Goal: Obtain resource: Download file/media

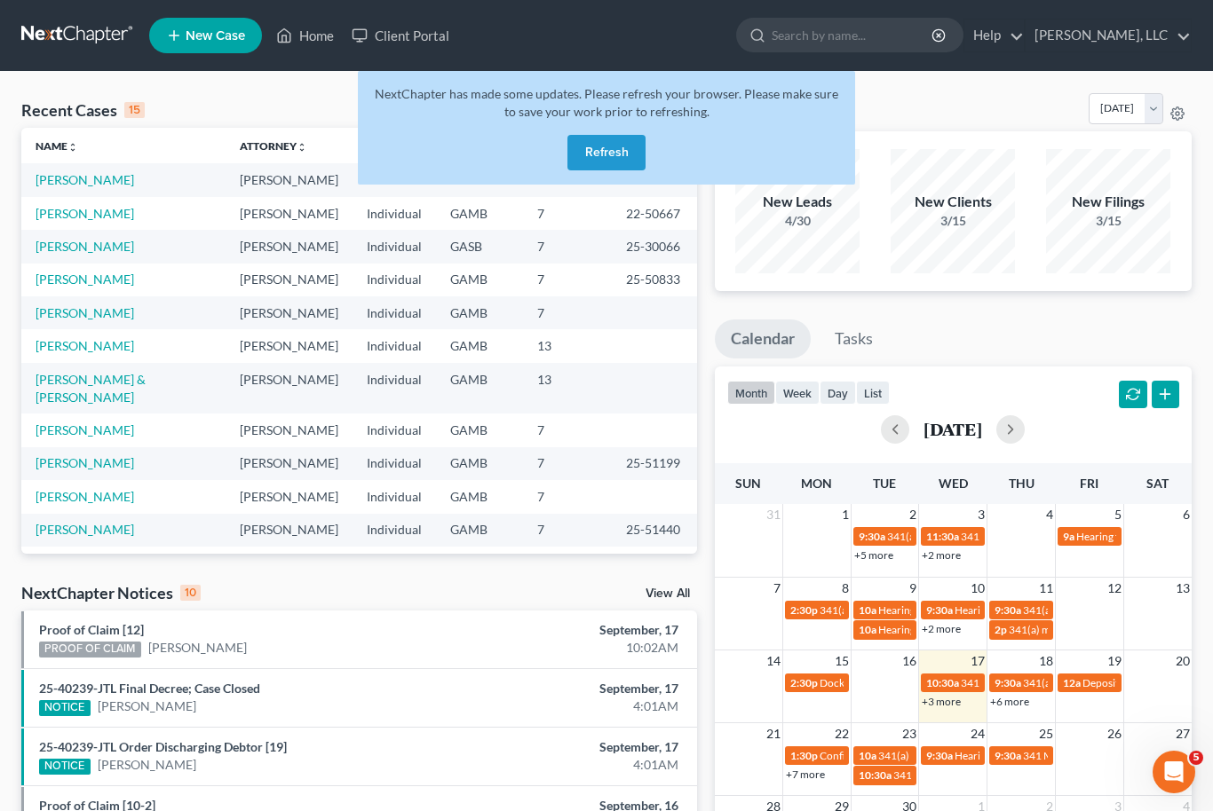
click at [617, 157] on button "Refresh" at bounding box center [606, 153] width 78 height 36
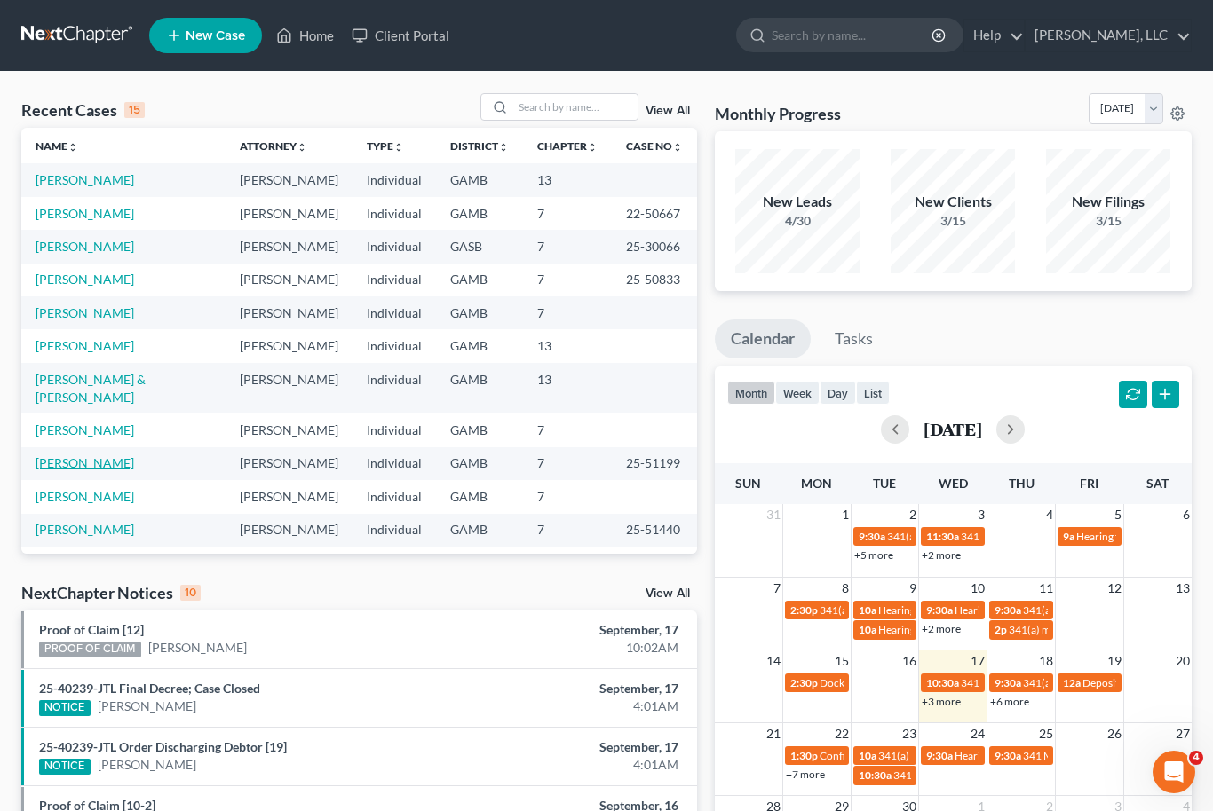
click at [73, 455] on link "[PERSON_NAME]" at bounding box center [85, 462] width 99 height 15
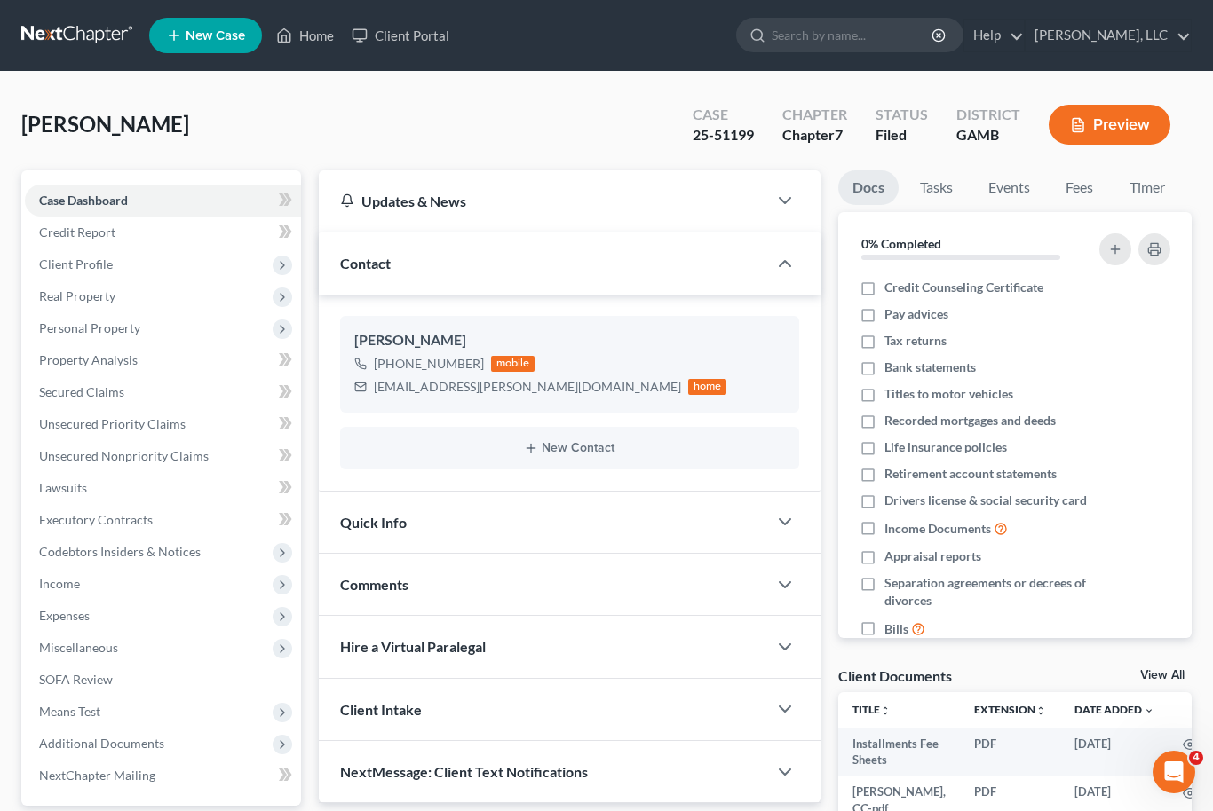
click at [1165, 678] on link "View All" at bounding box center [1162, 675] width 44 height 12
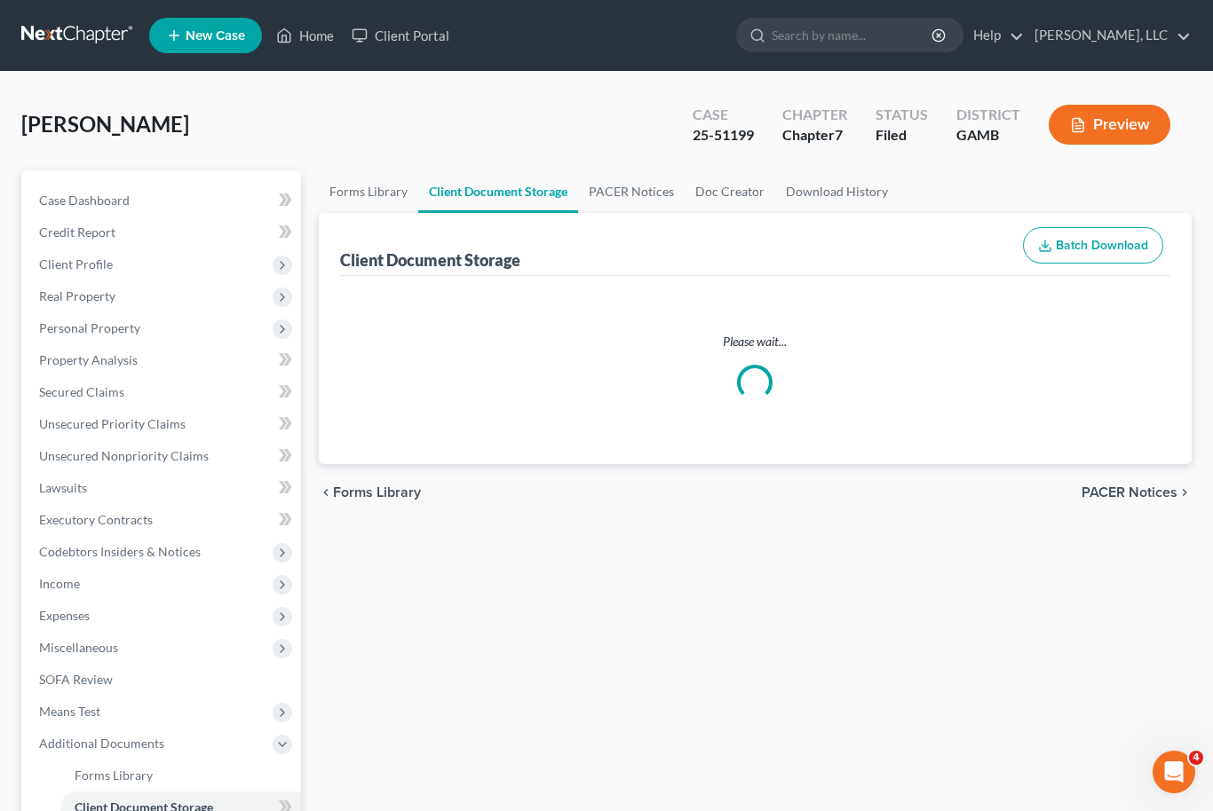
select select "22"
select select "6"
select select "26"
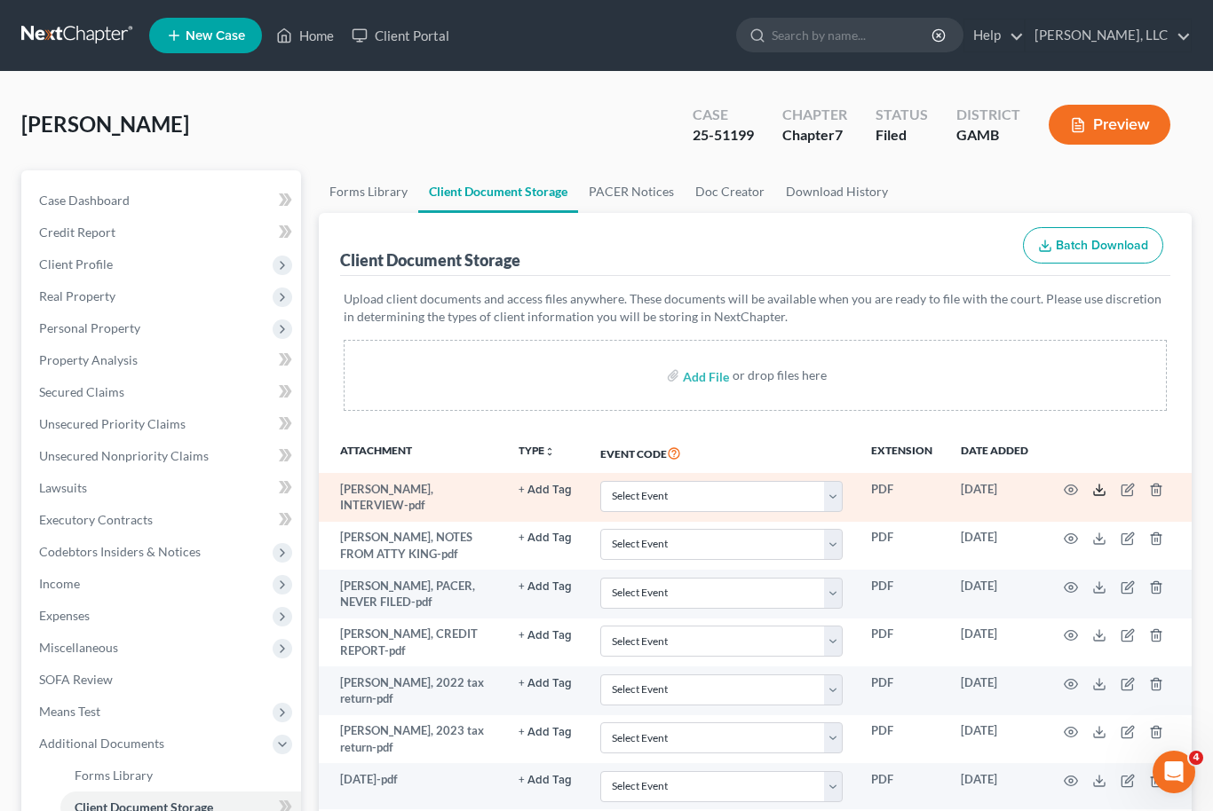
click at [1096, 489] on icon at bounding box center [1099, 490] width 14 height 14
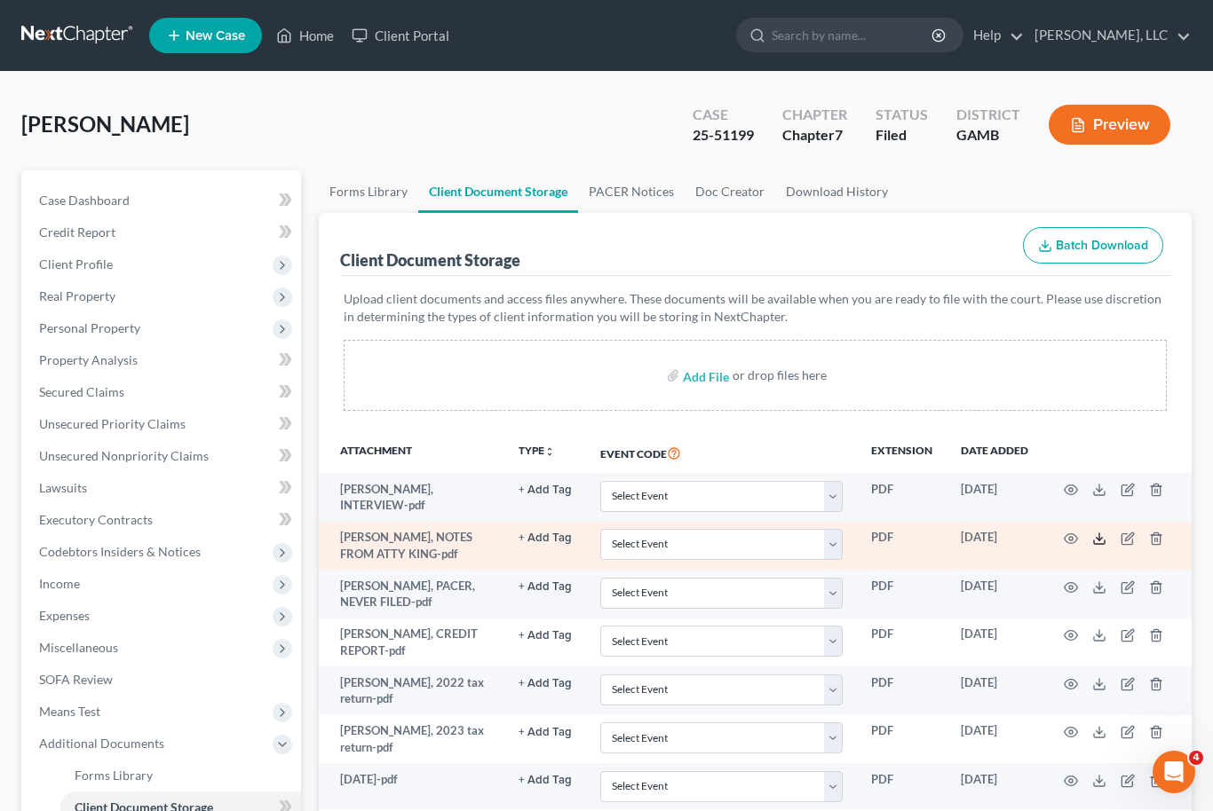
click at [1093, 542] on icon at bounding box center [1099, 539] width 14 height 14
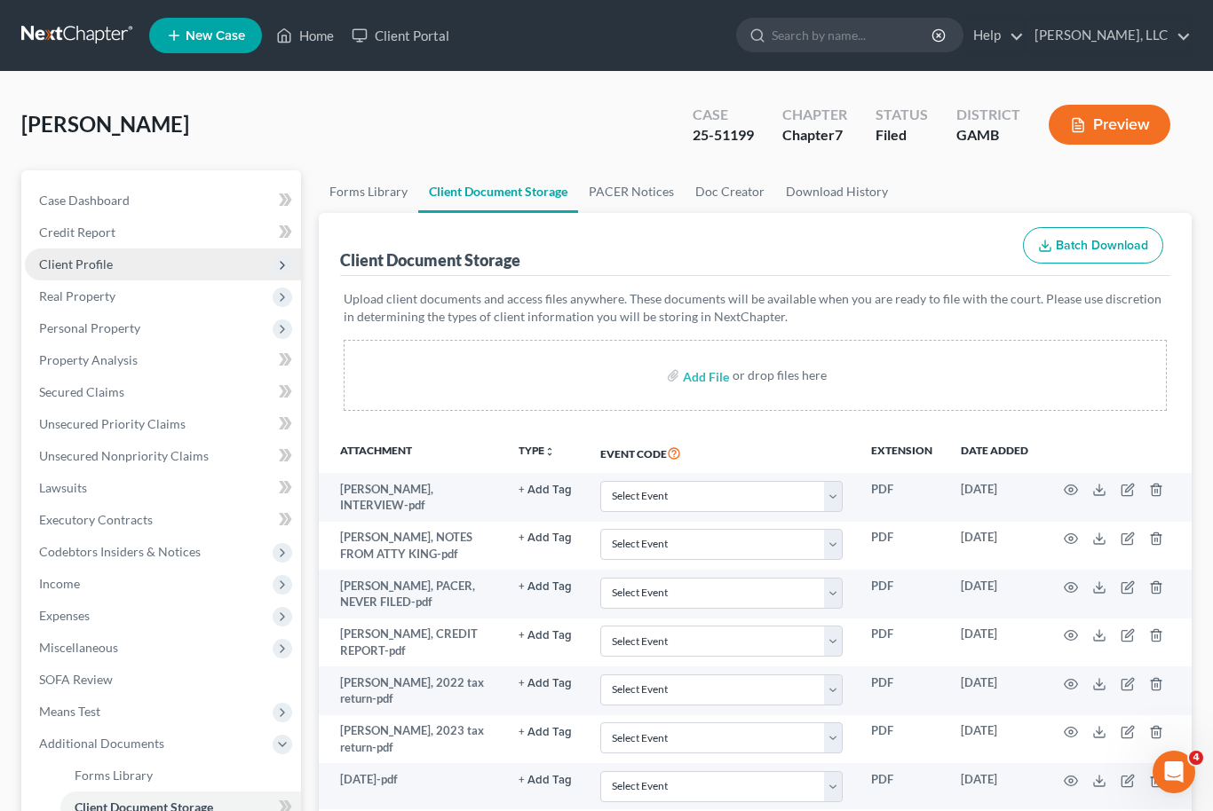
click at [107, 273] on span "Client Profile" at bounding box center [163, 265] width 276 height 32
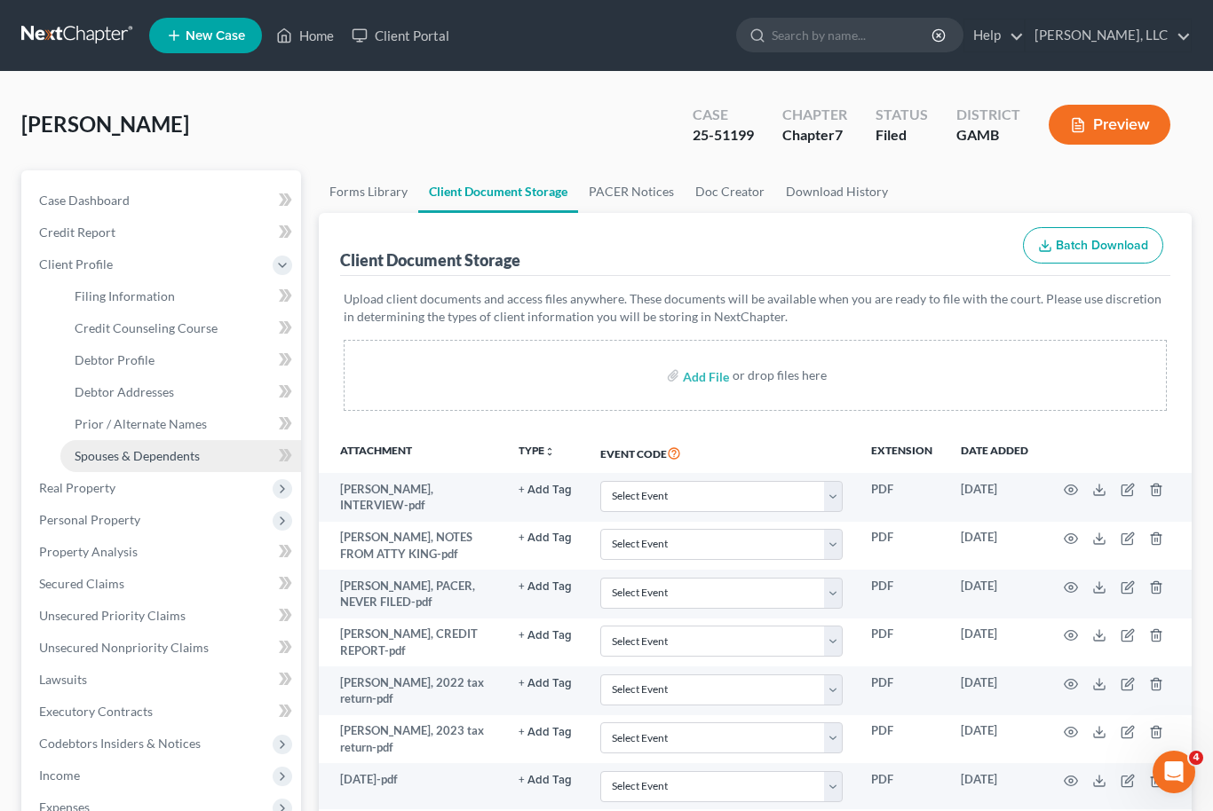
click at [170, 451] on span "Spouses & Dependents" at bounding box center [137, 455] width 125 height 15
